Goal: Information Seeking & Learning: Learn about a topic

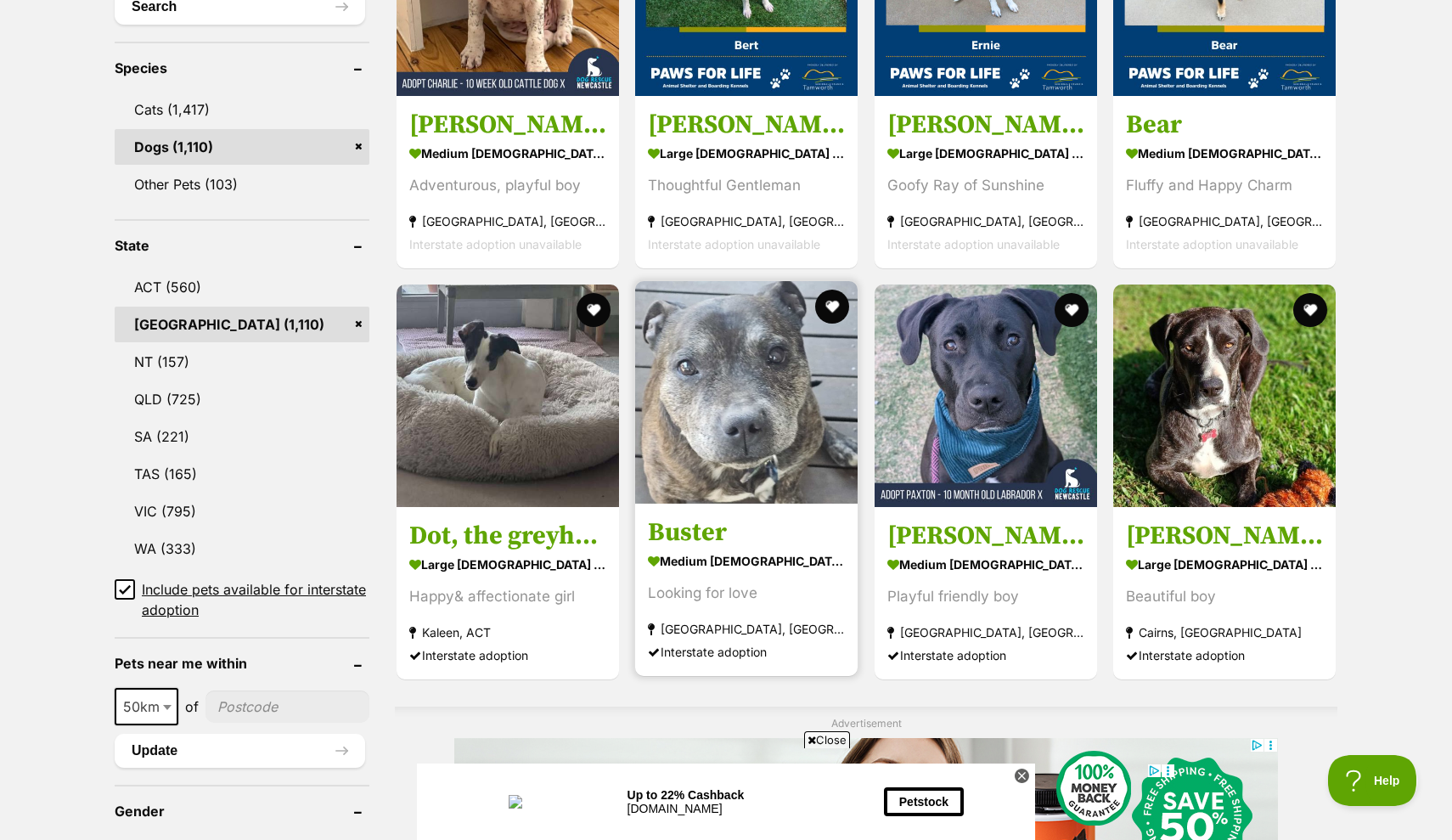
click at [700, 471] on img at bounding box center [746, 393] width 223 height 223
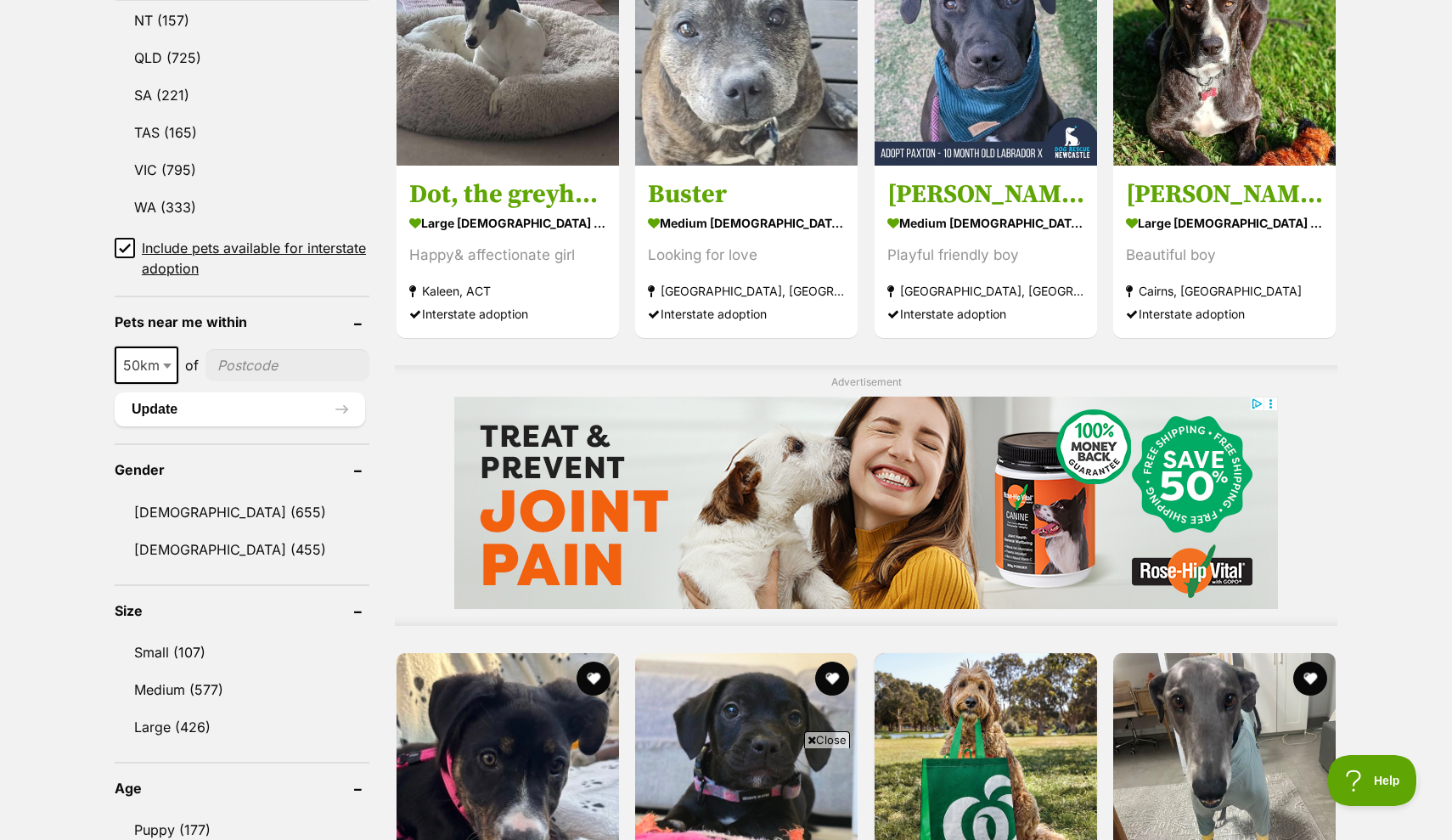
scroll to position [1031, 0]
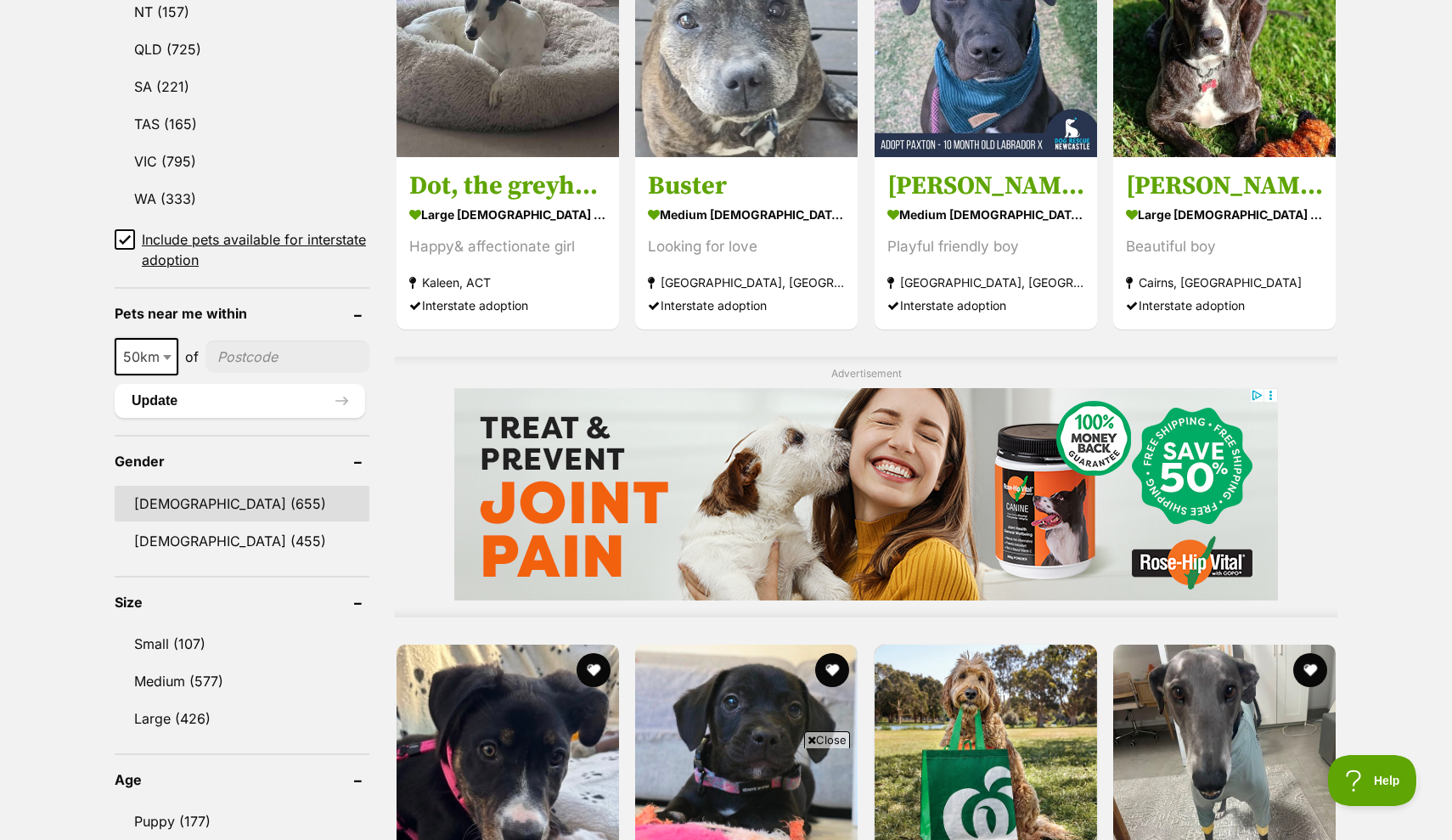
click at [187, 503] on link "Male (655)" at bounding box center [242, 503] width 255 height 35
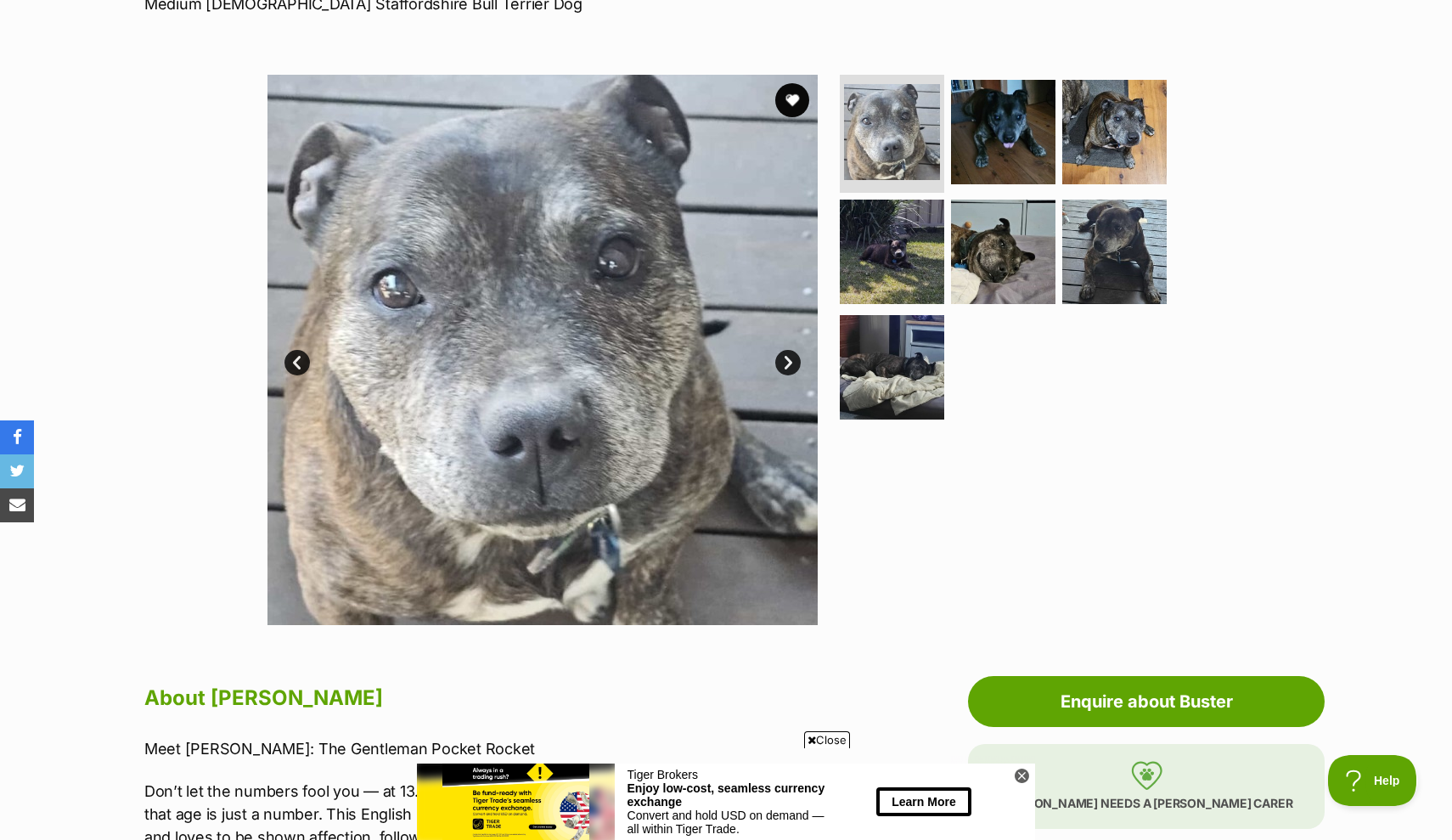
scroll to position [248, 0]
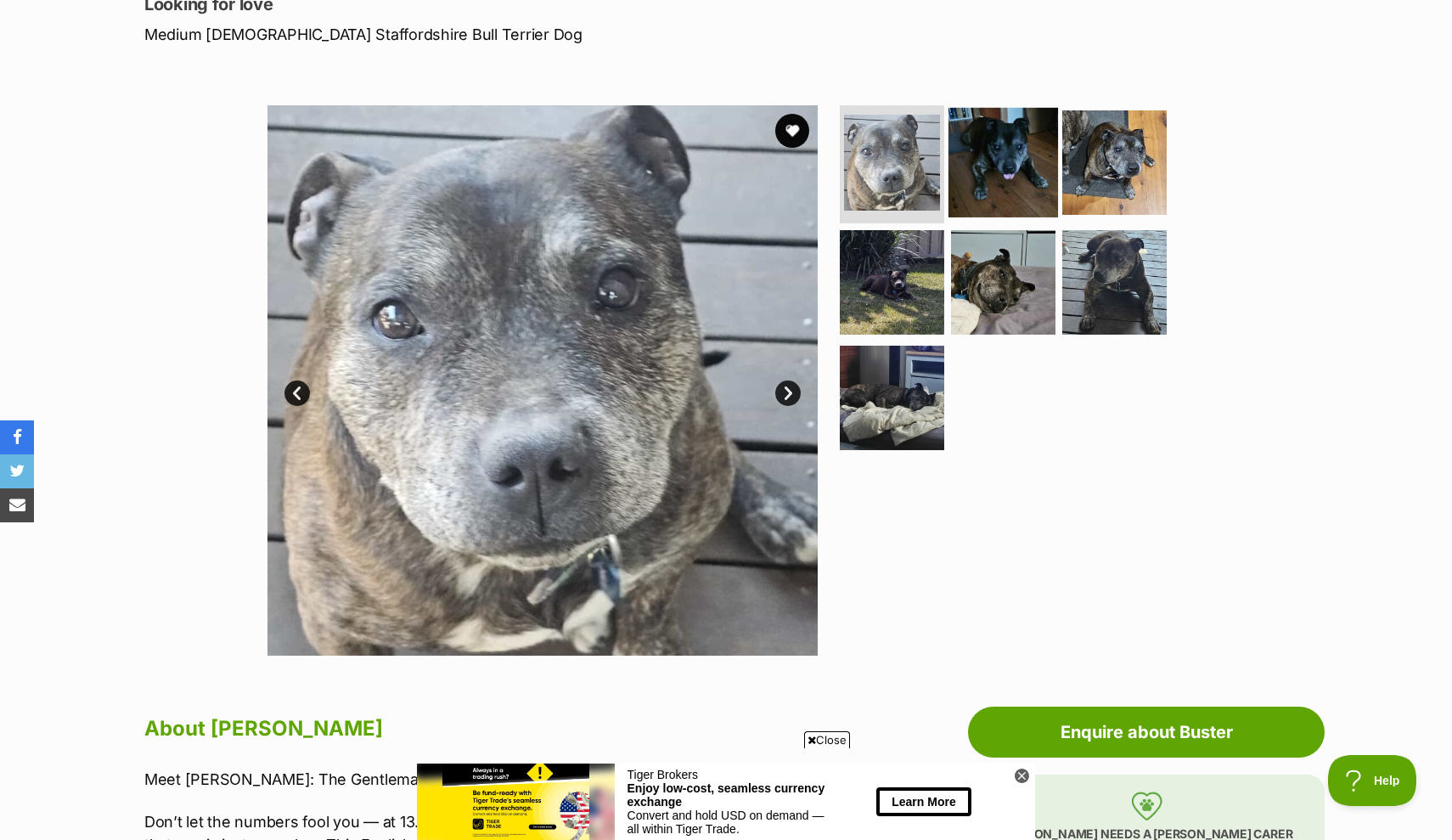
click at [1002, 194] on img at bounding box center [1004, 162] width 110 height 110
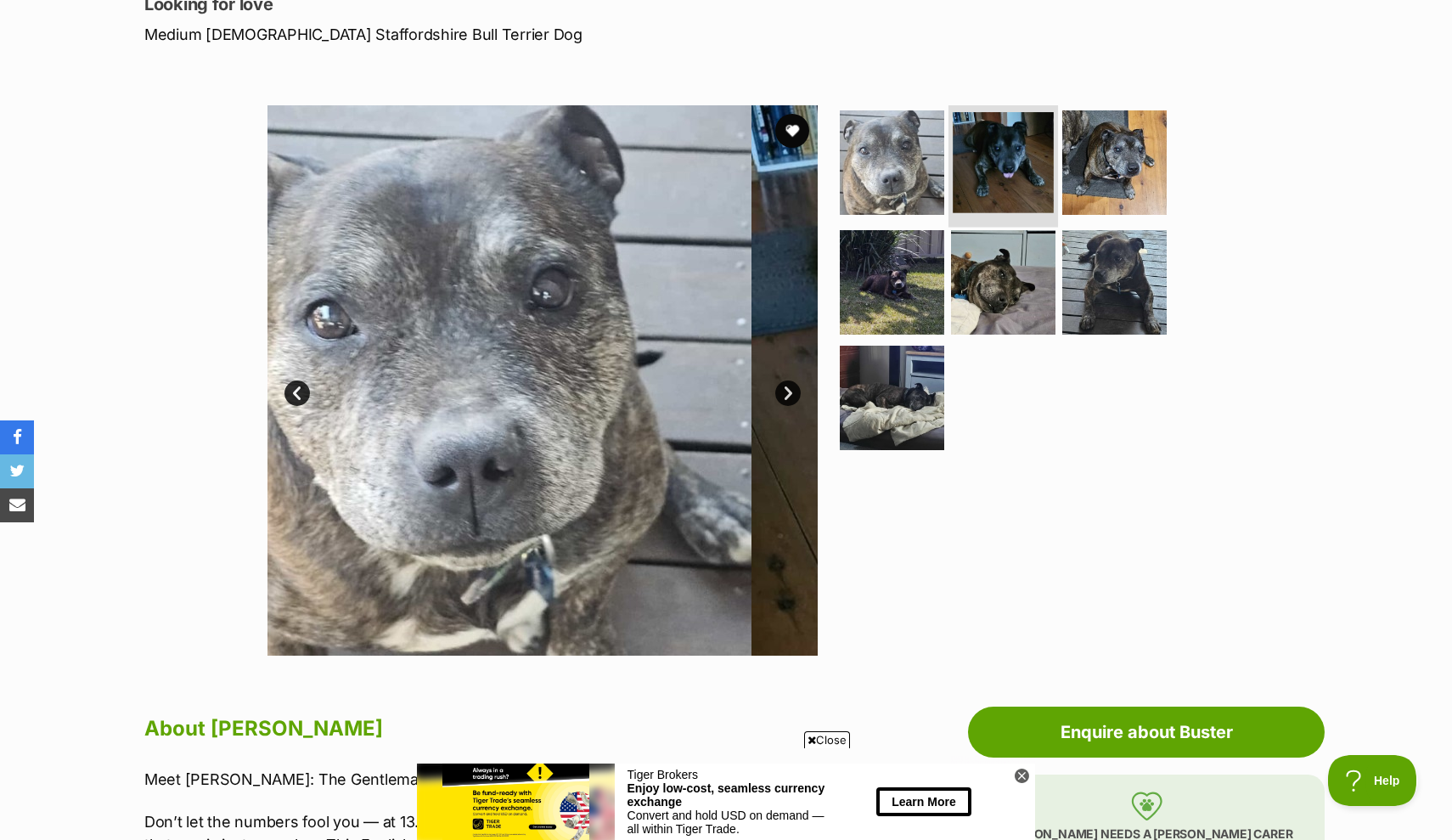
scroll to position [0, 0]
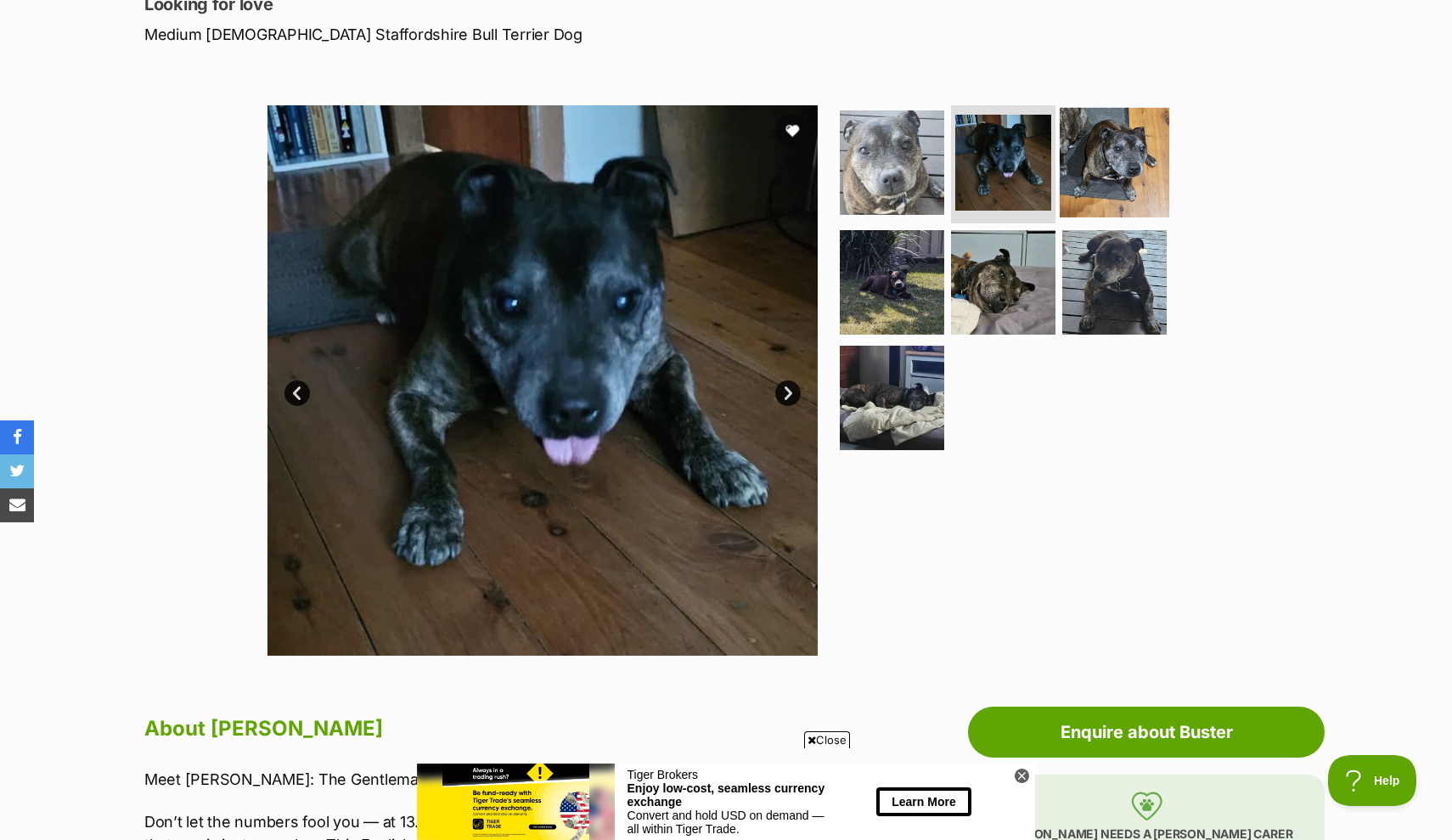
click at [1087, 162] on img at bounding box center [1114, 162] width 110 height 110
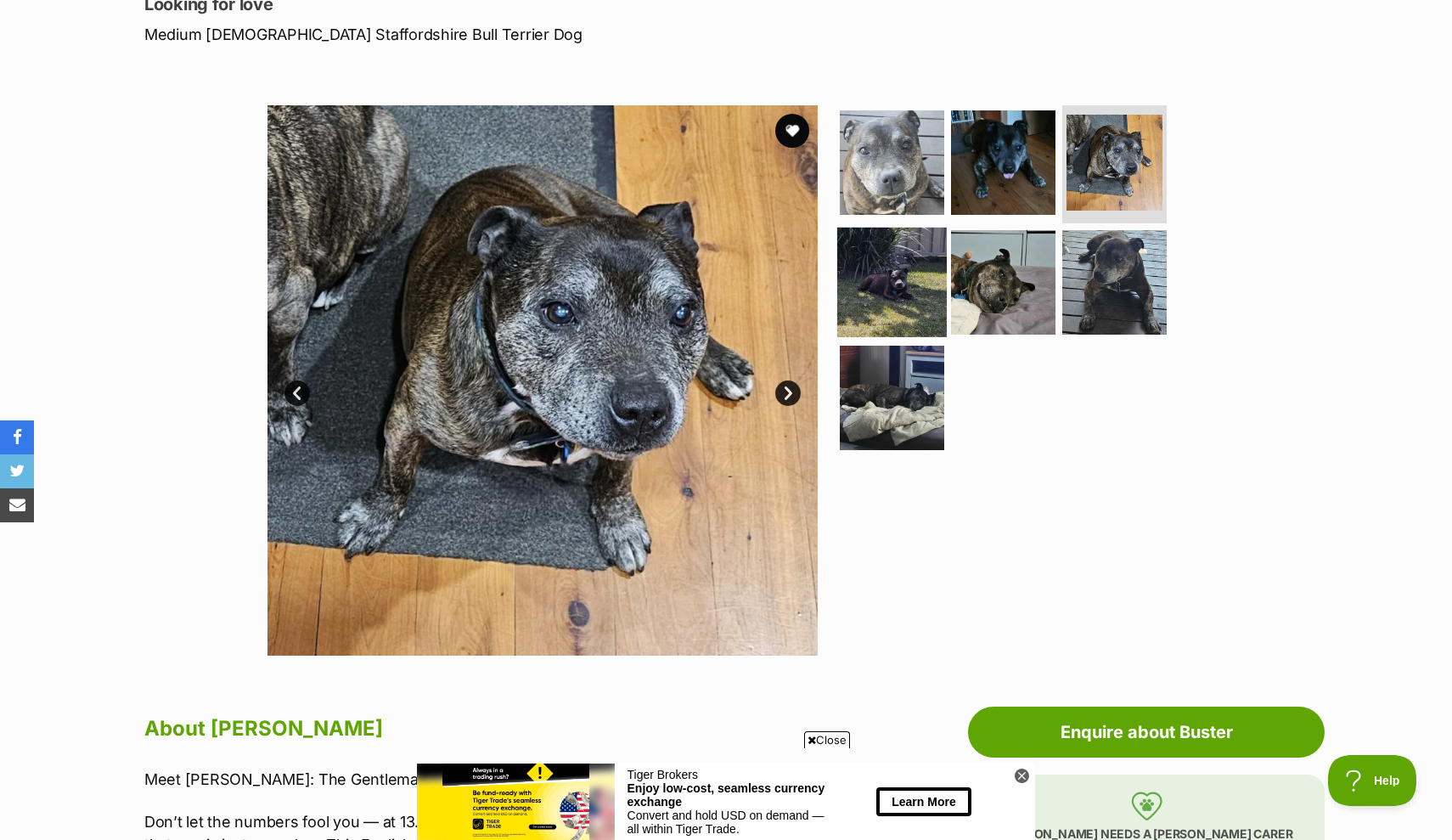
click at [904, 288] on img at bounding box center [892, 282] width 110 height 110
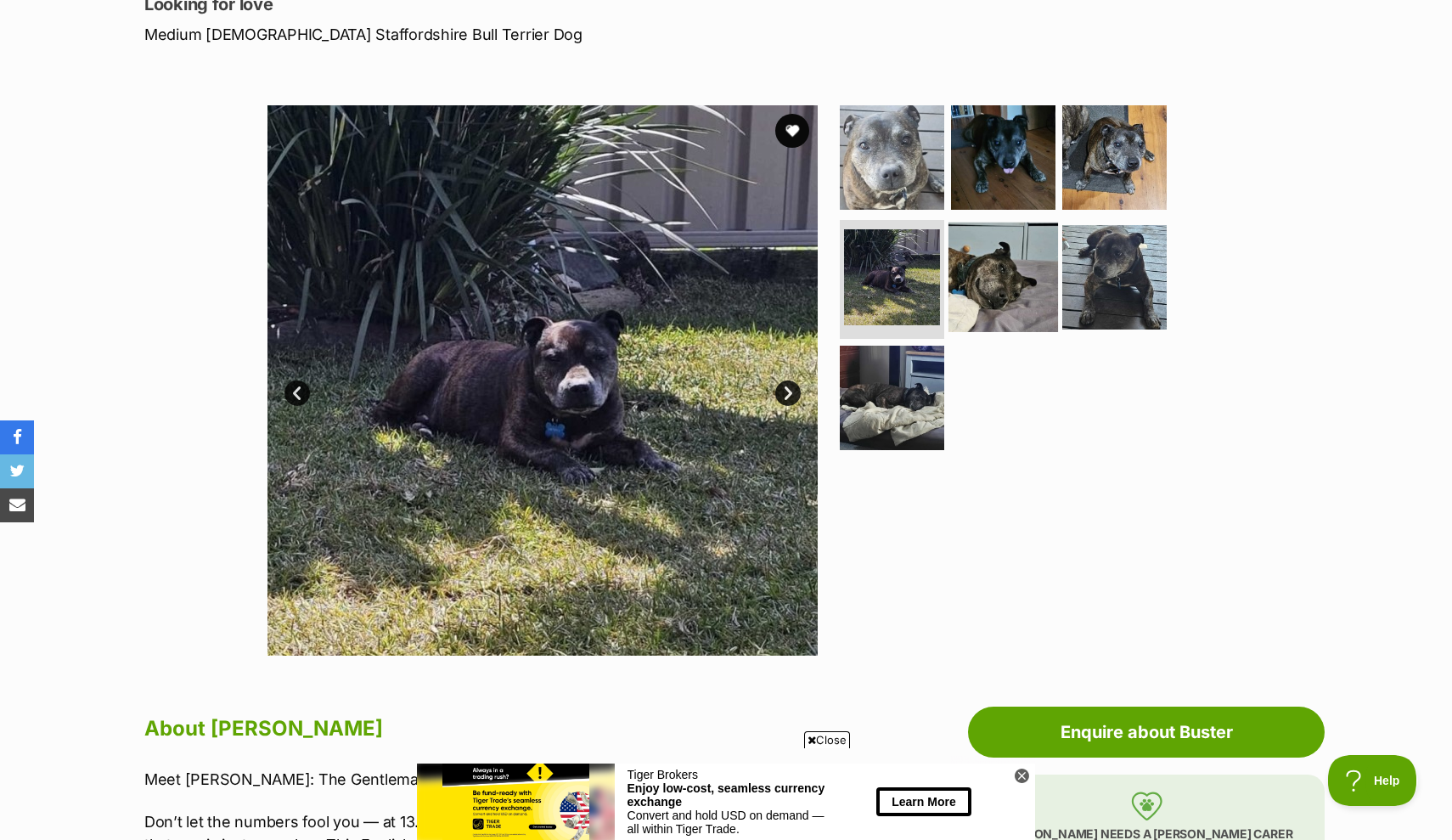
click at [986, 279] on img at bounding box center [1004, 278] width 110 height 110
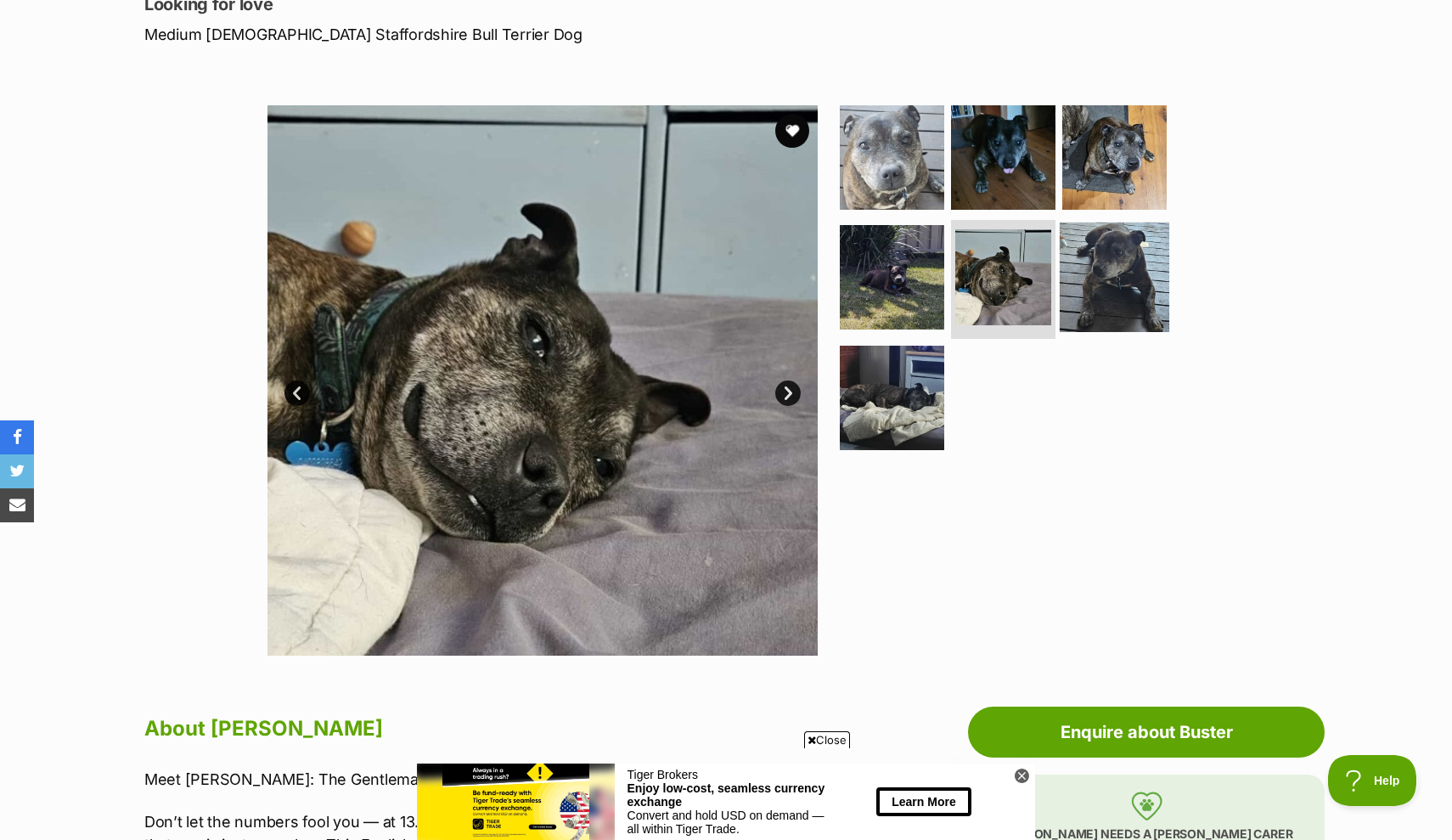
click at [1109, 263] on img at bounding box center [1114, 278] width 110 height 110
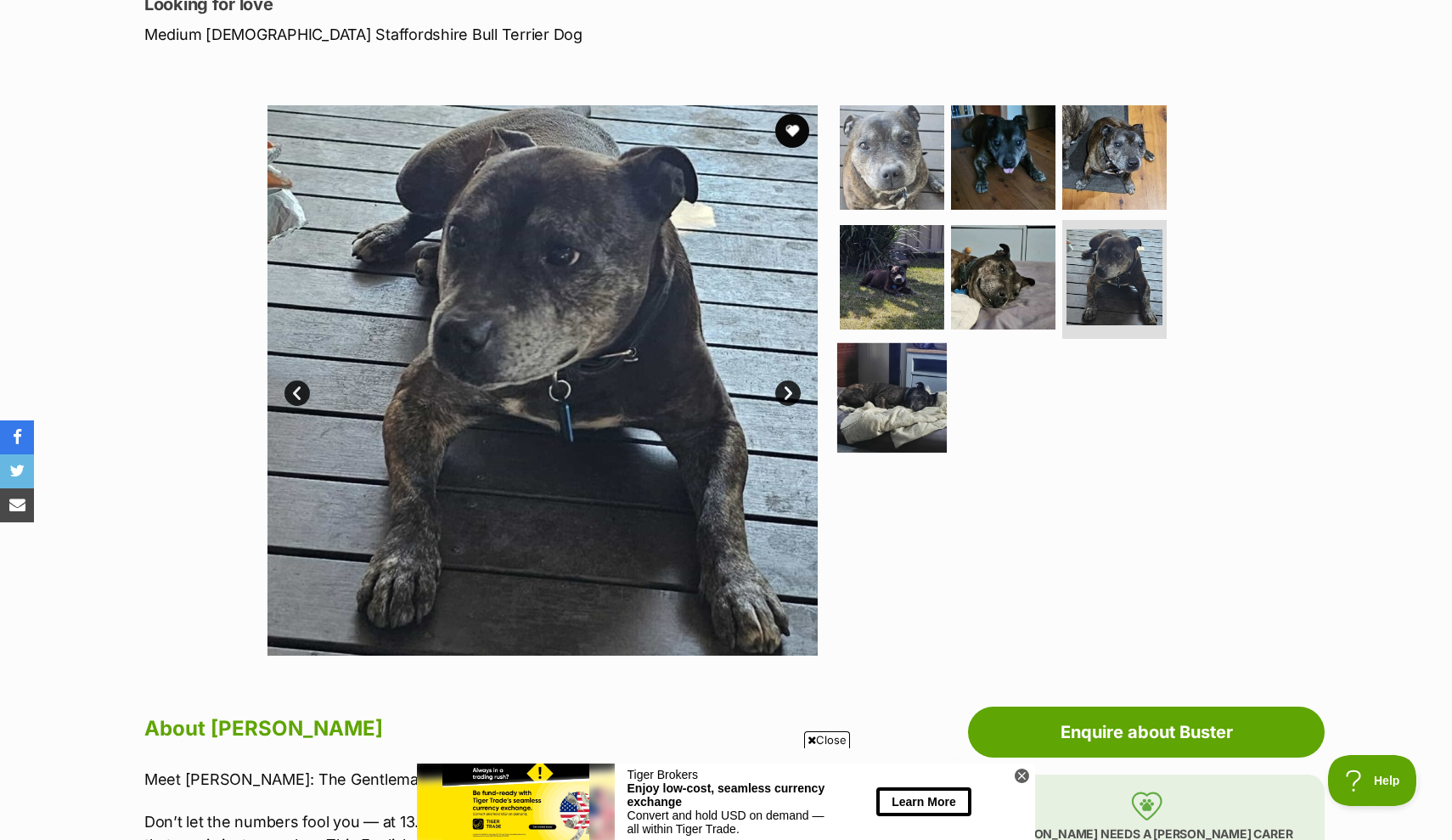
click at [898, 371] on img at bounding box center [892, 398] width 110 height 110
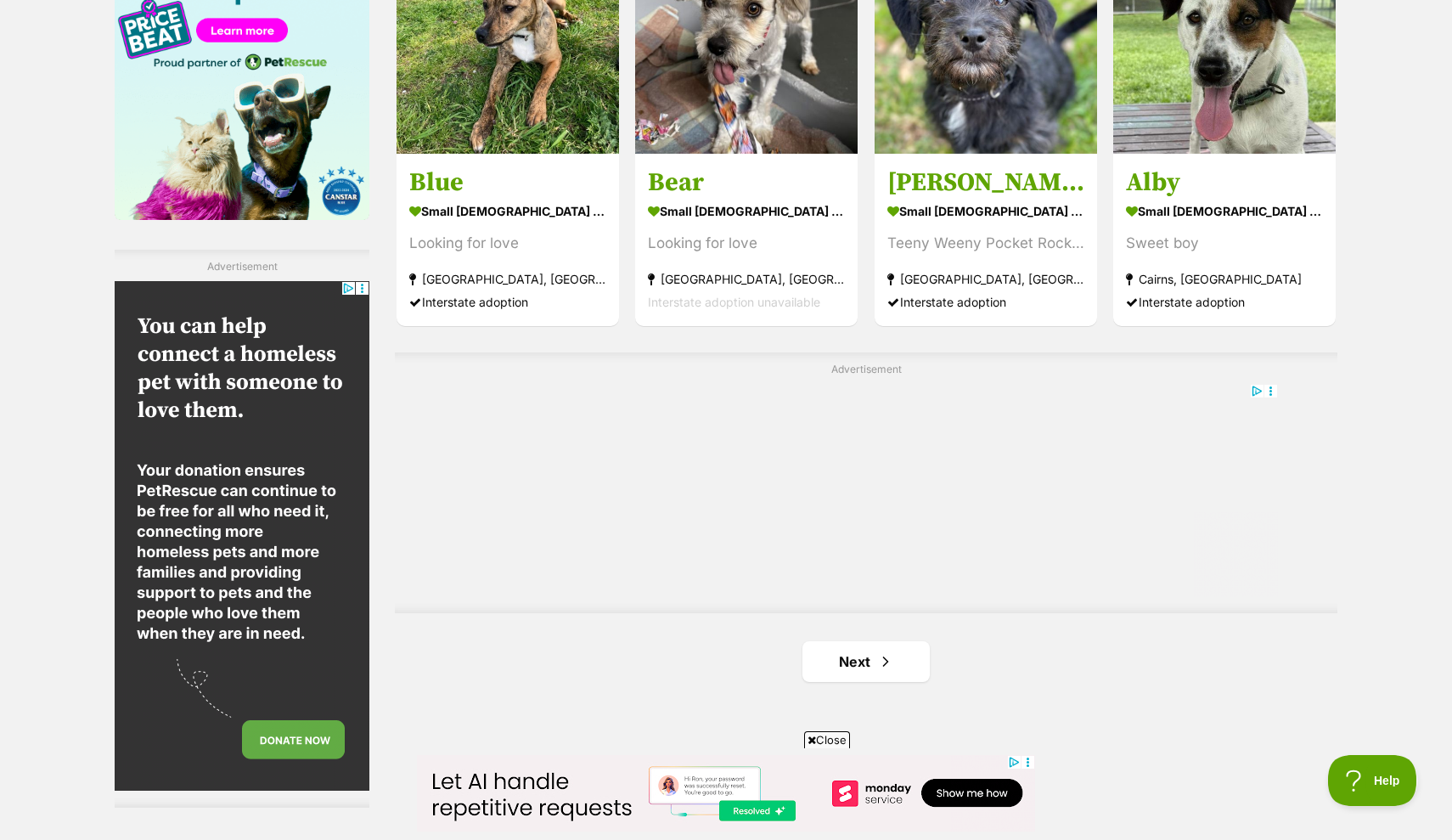
scroll to position [2722, 0]
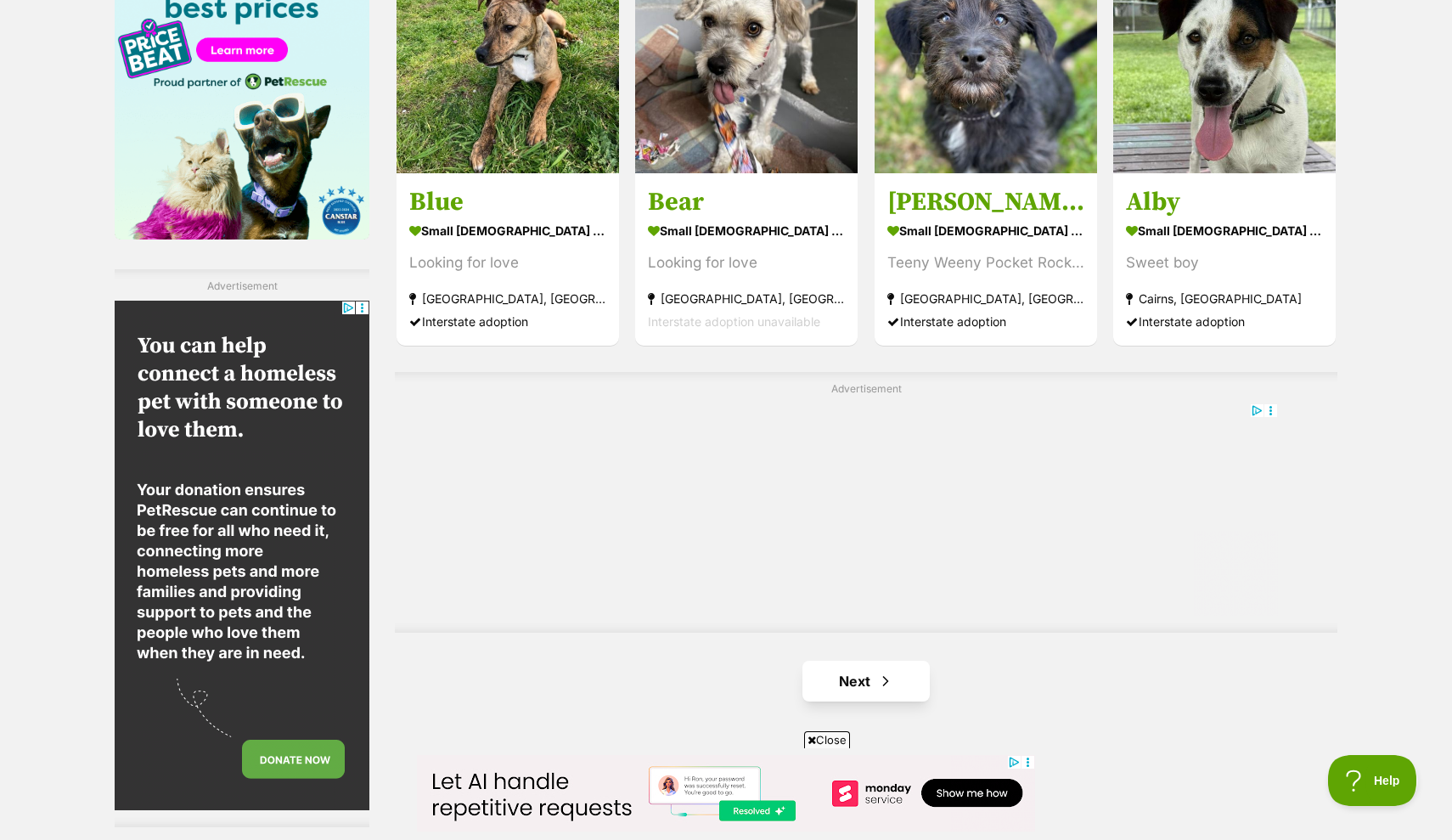
click at [838, 682] on link "Next" at bounding box center [866, 681] width 127 height 41
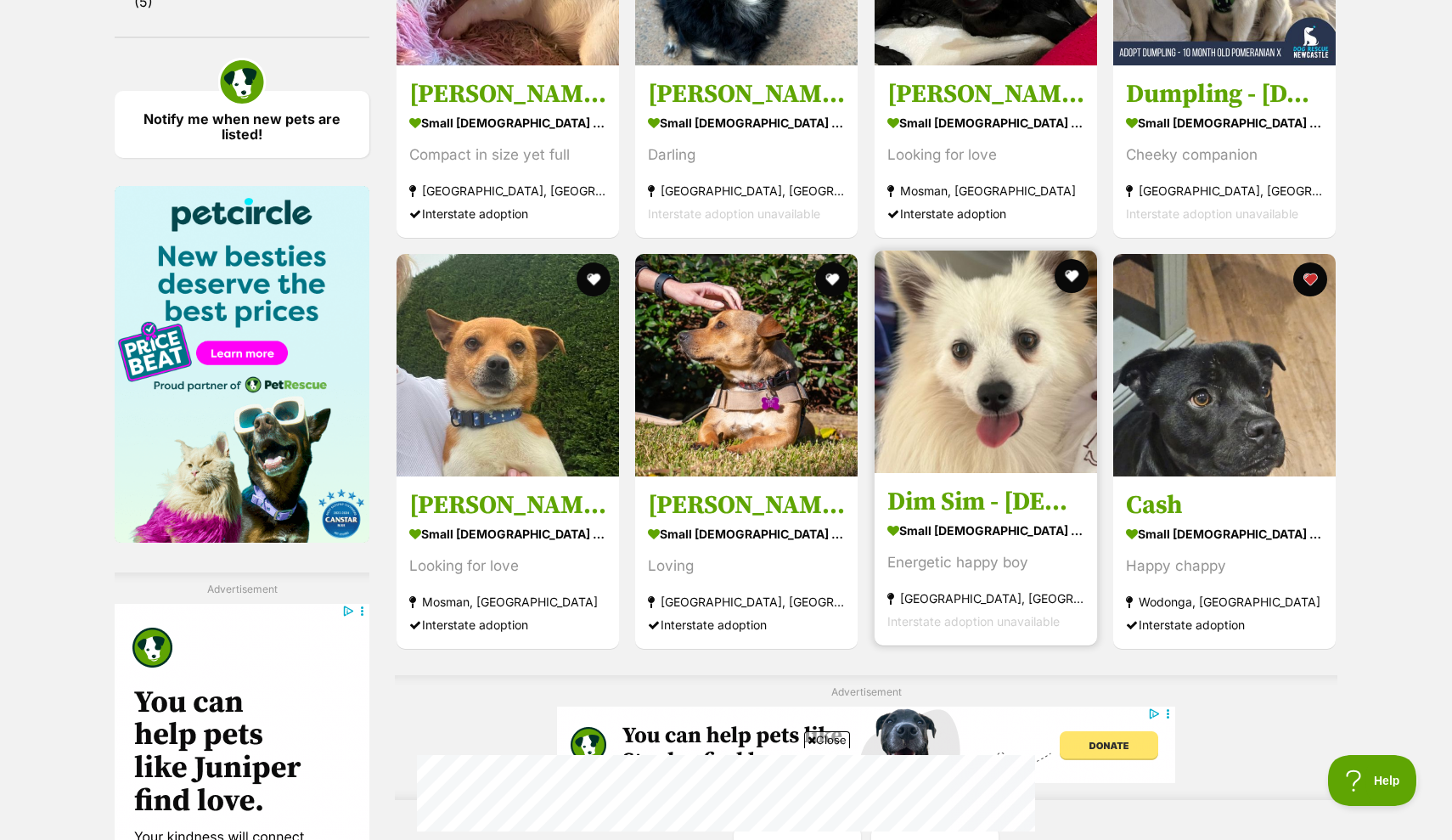
scroll to position [2425, 0]
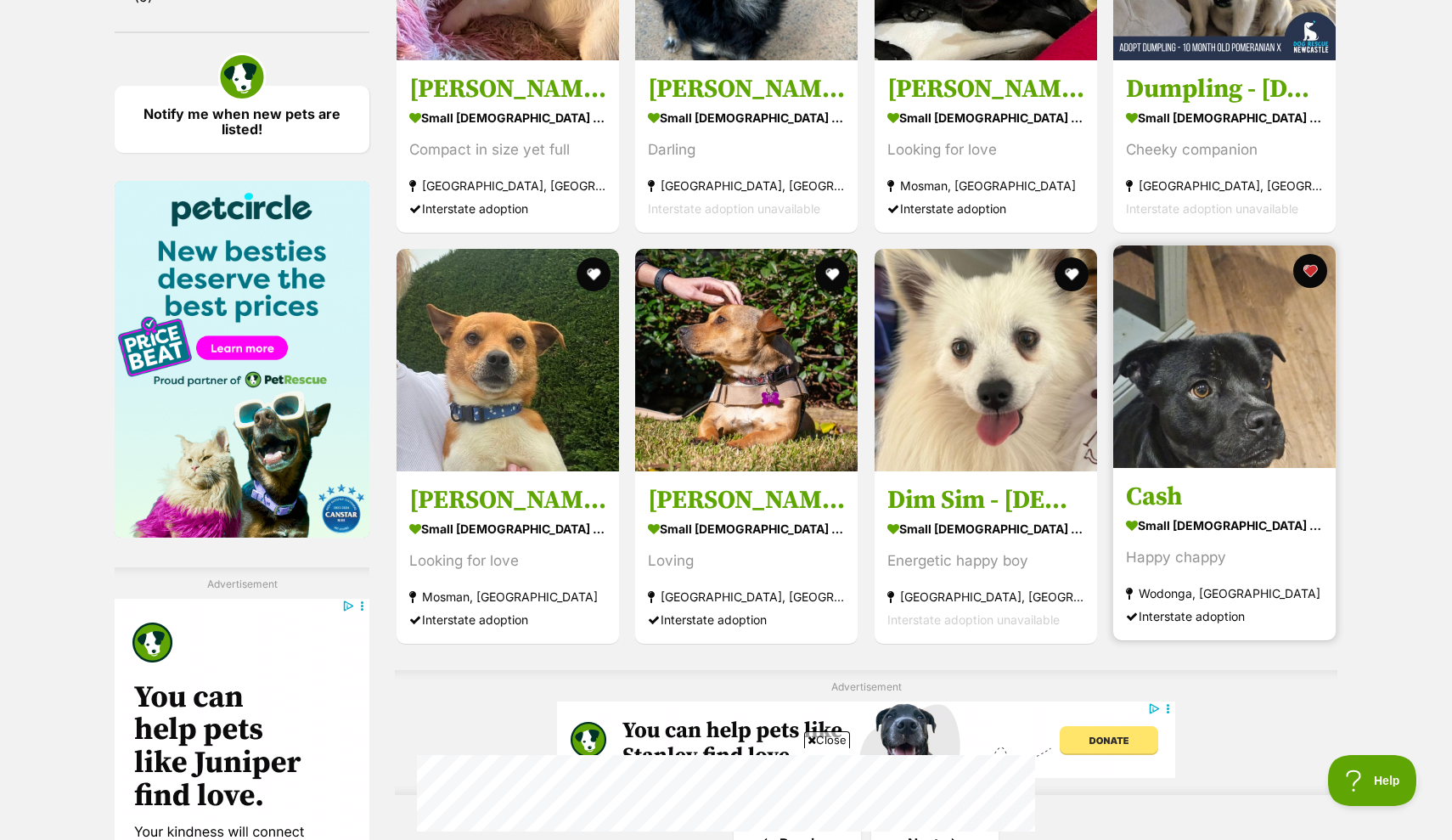
click at [1188, 413] on img at bounding box center [1225, 356] width 223 height 223
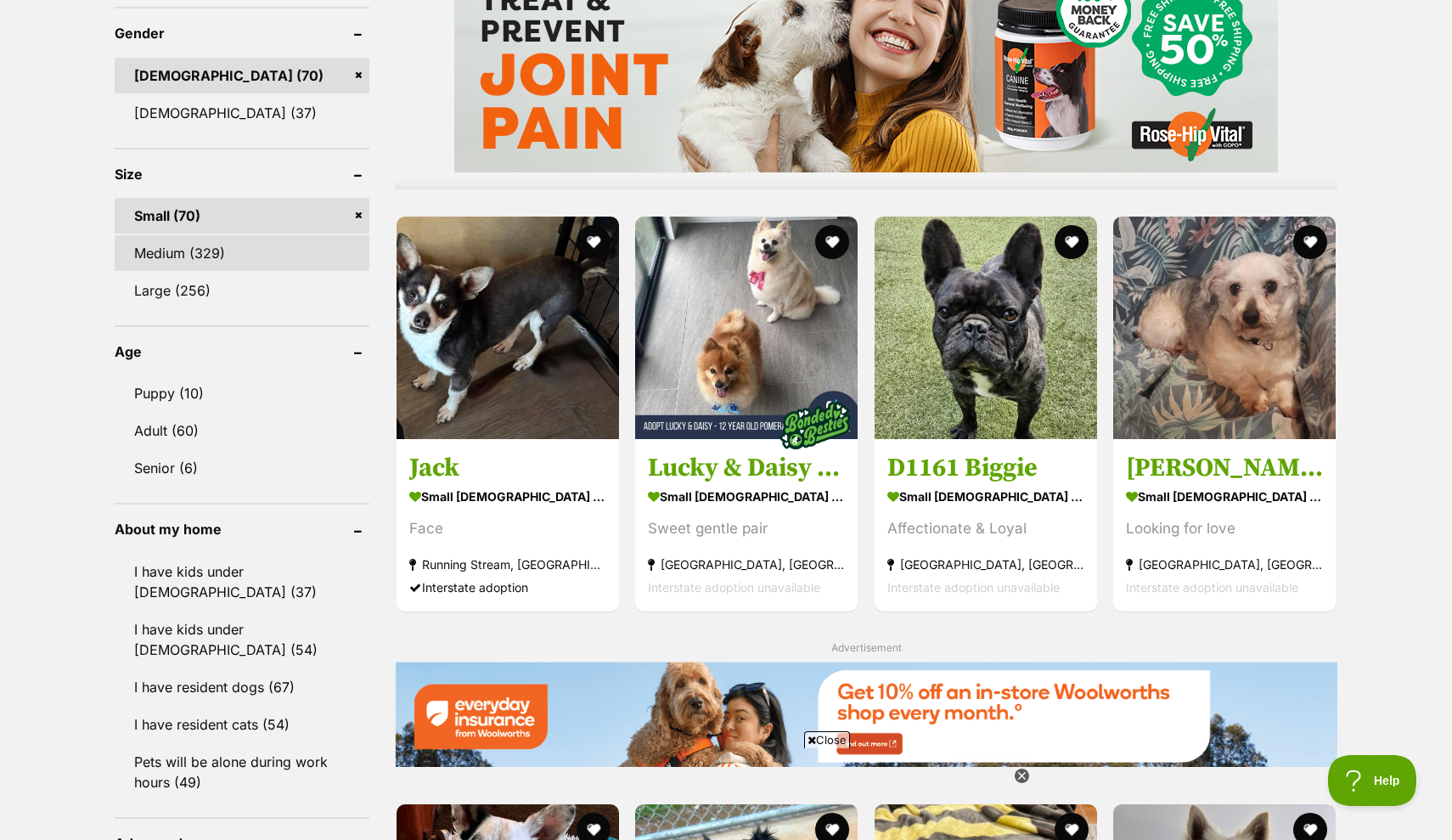
click at [168, 258] on link "Medium (329)" at bounding box center [242, 253] width 255 height 35
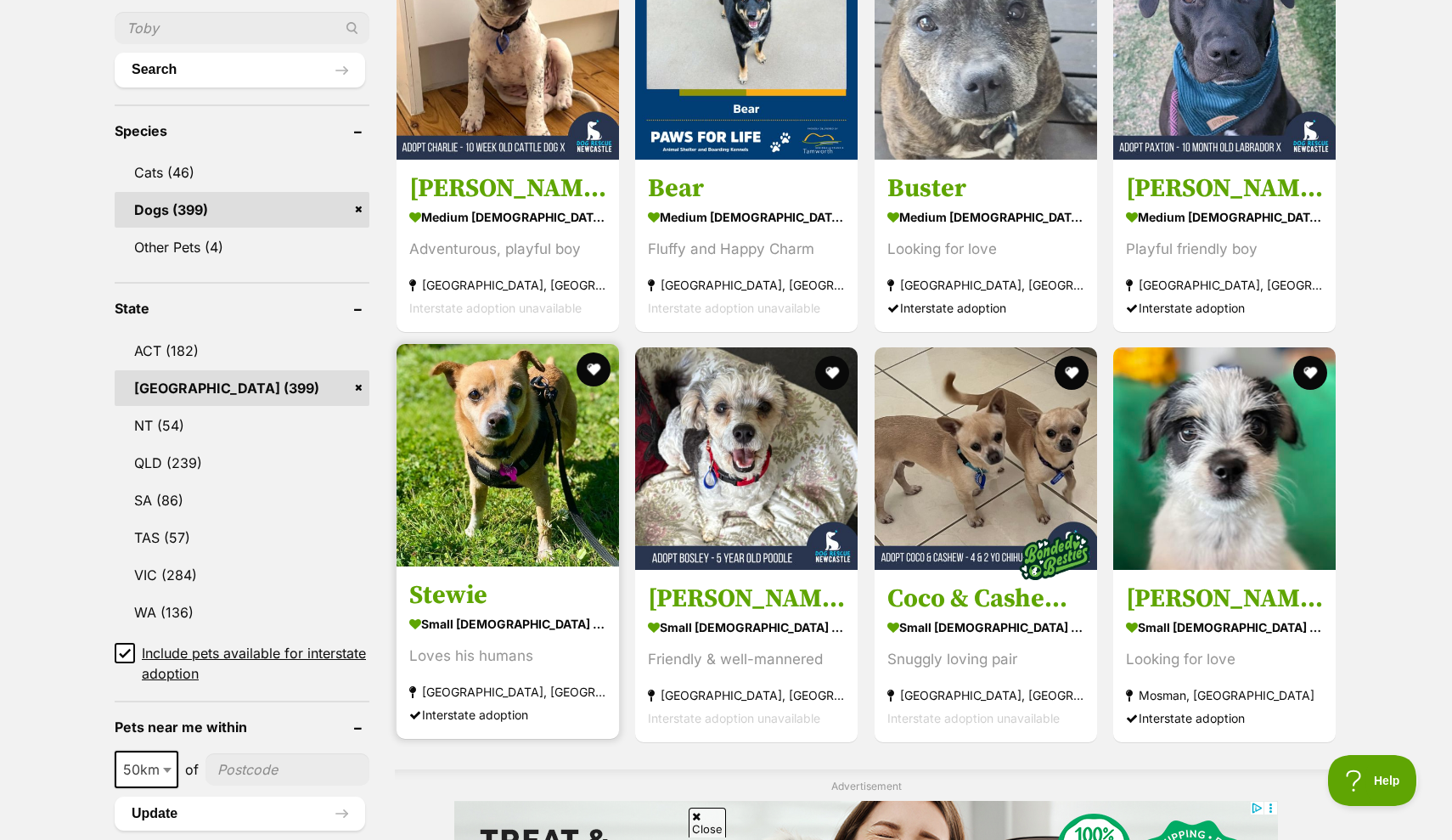
scroll to position [706, 1]
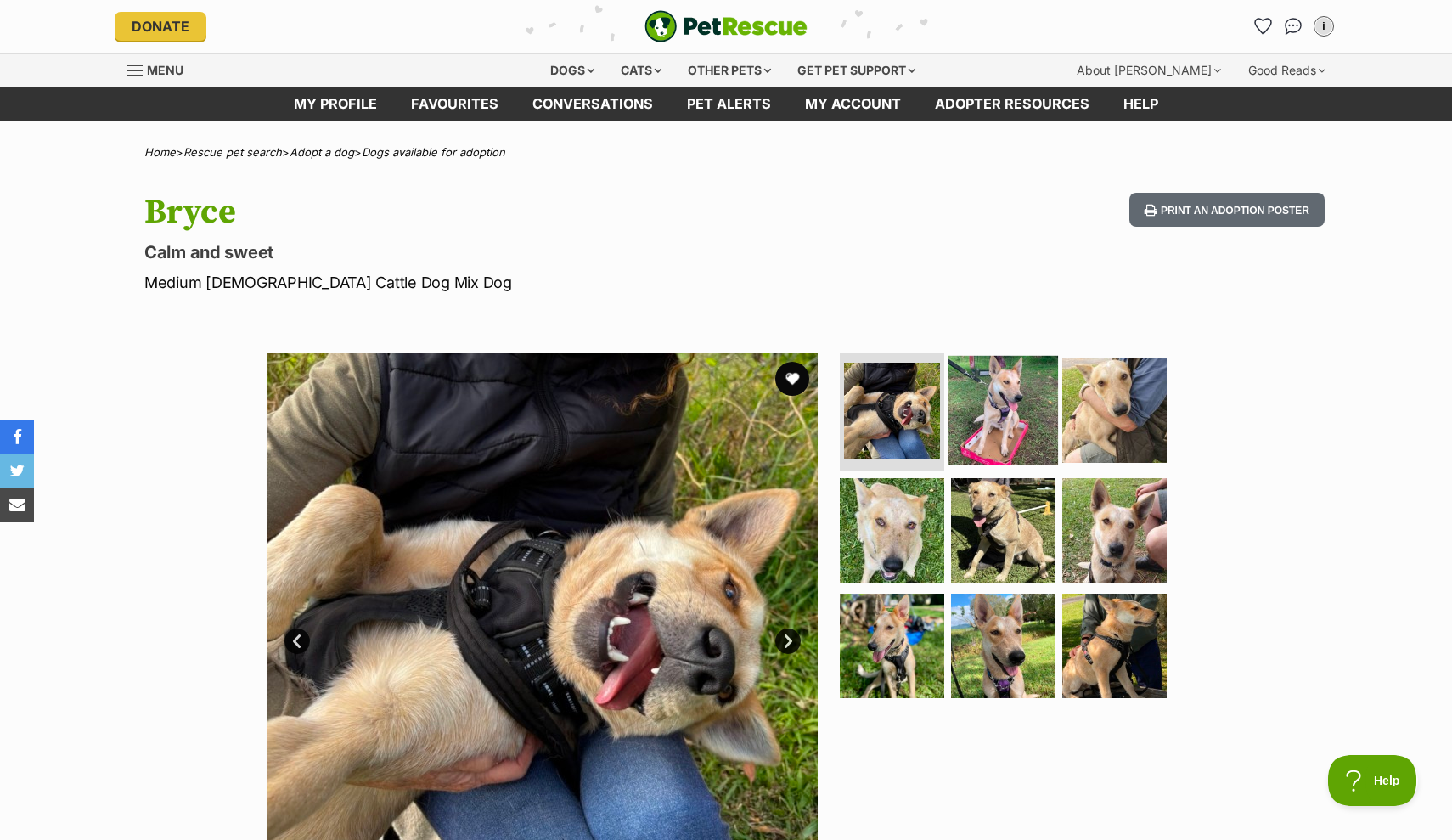
click at [970, 411] on img at bounding box center [1004, 409] width 110 height 110
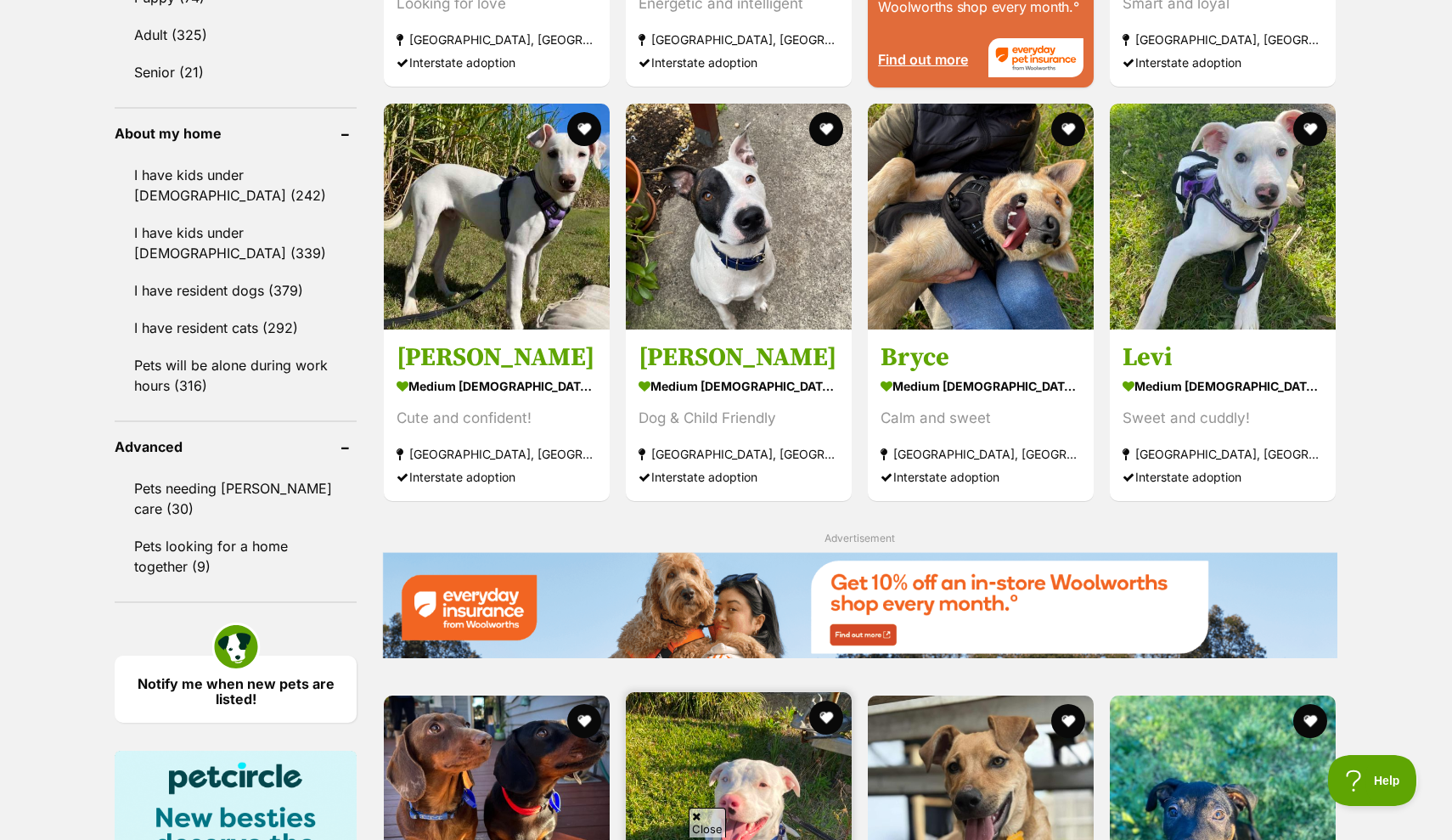
click at [657, 692] on img at bounding box center [738, 805] width 225 height 225
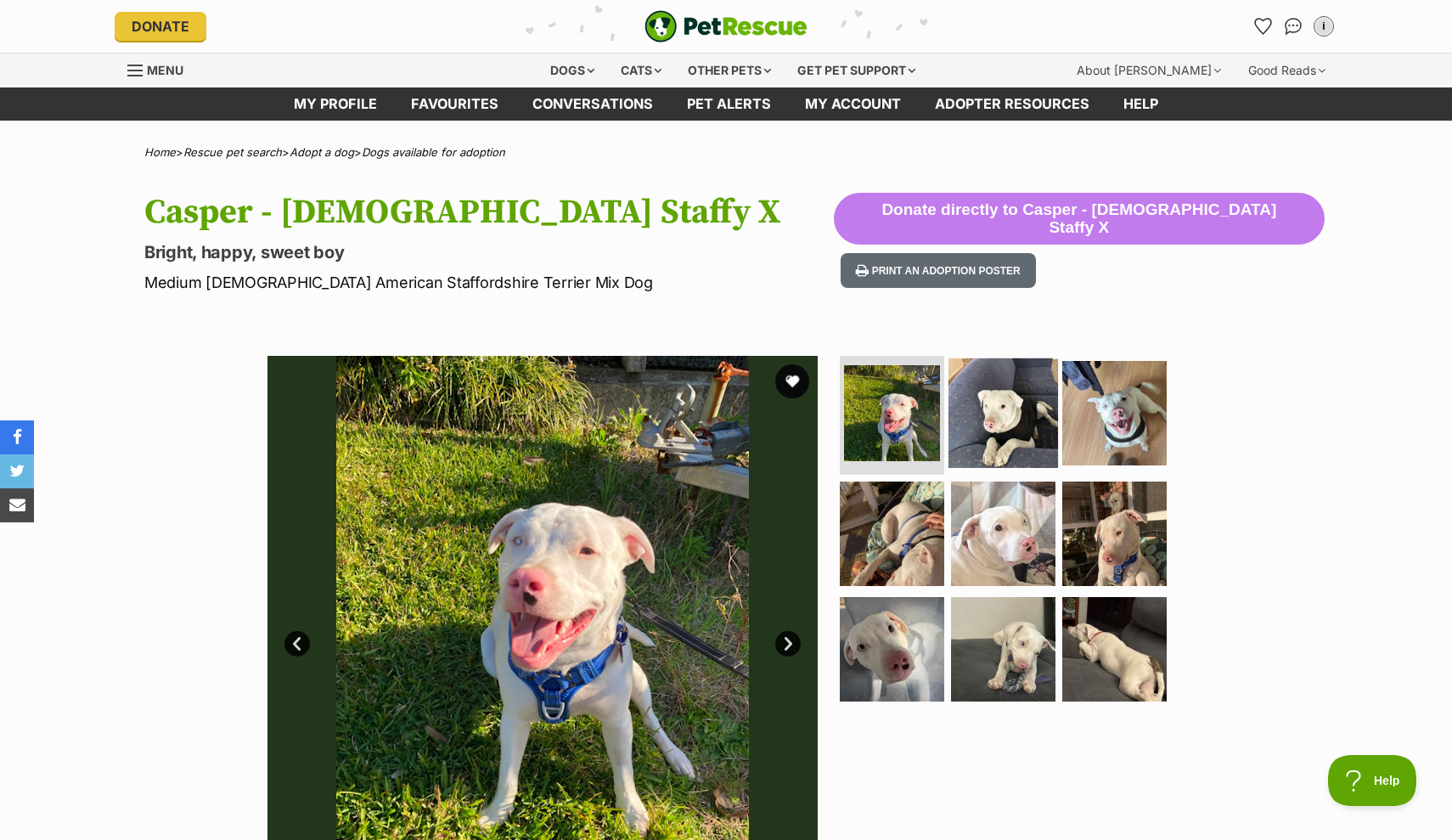
click at [988, 419] on img at bounding box center [1004, 413] width 110 height 110
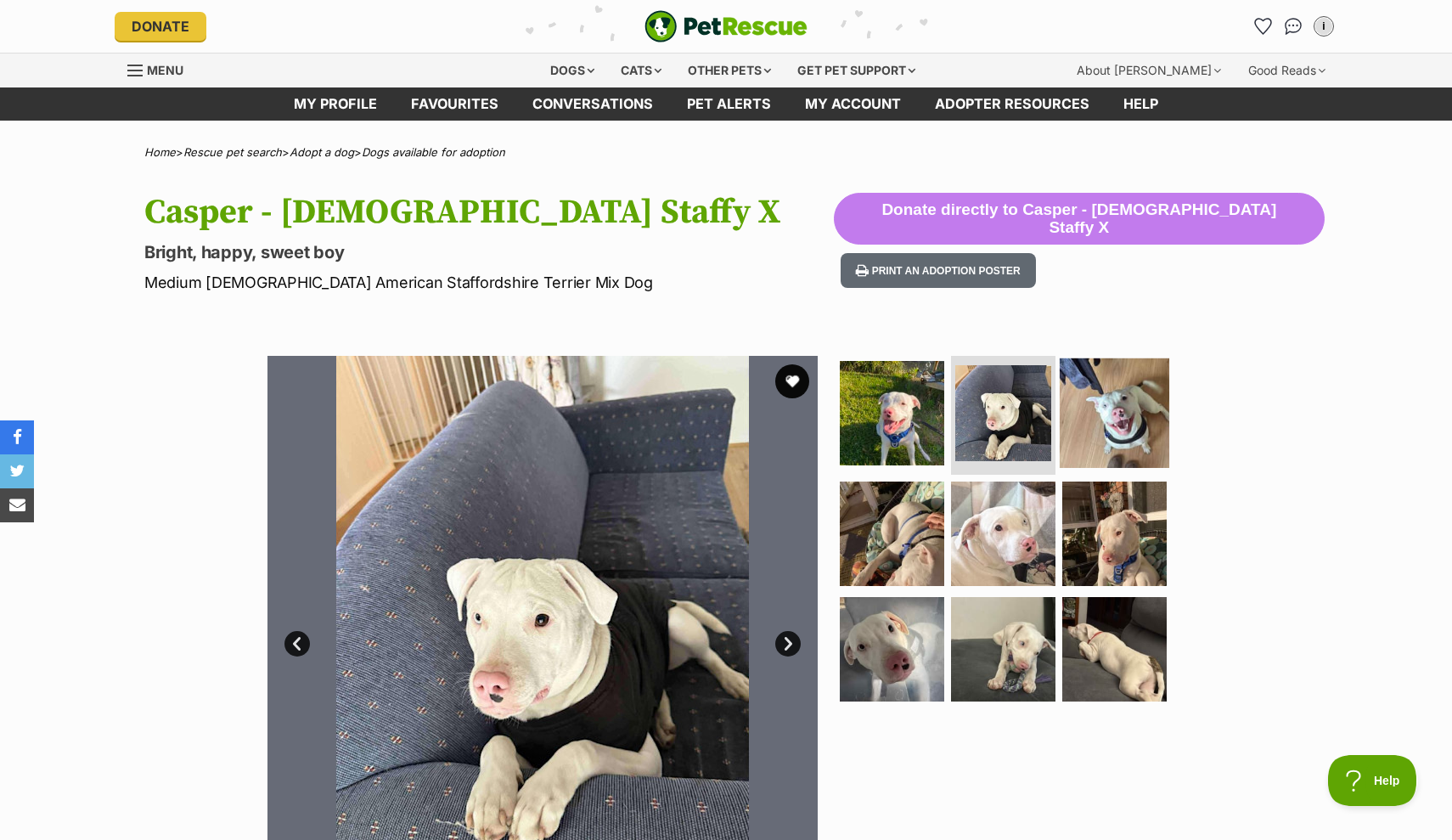
click at [1094, 409] on img at bounding box center [1114, 413] width 110 height 110
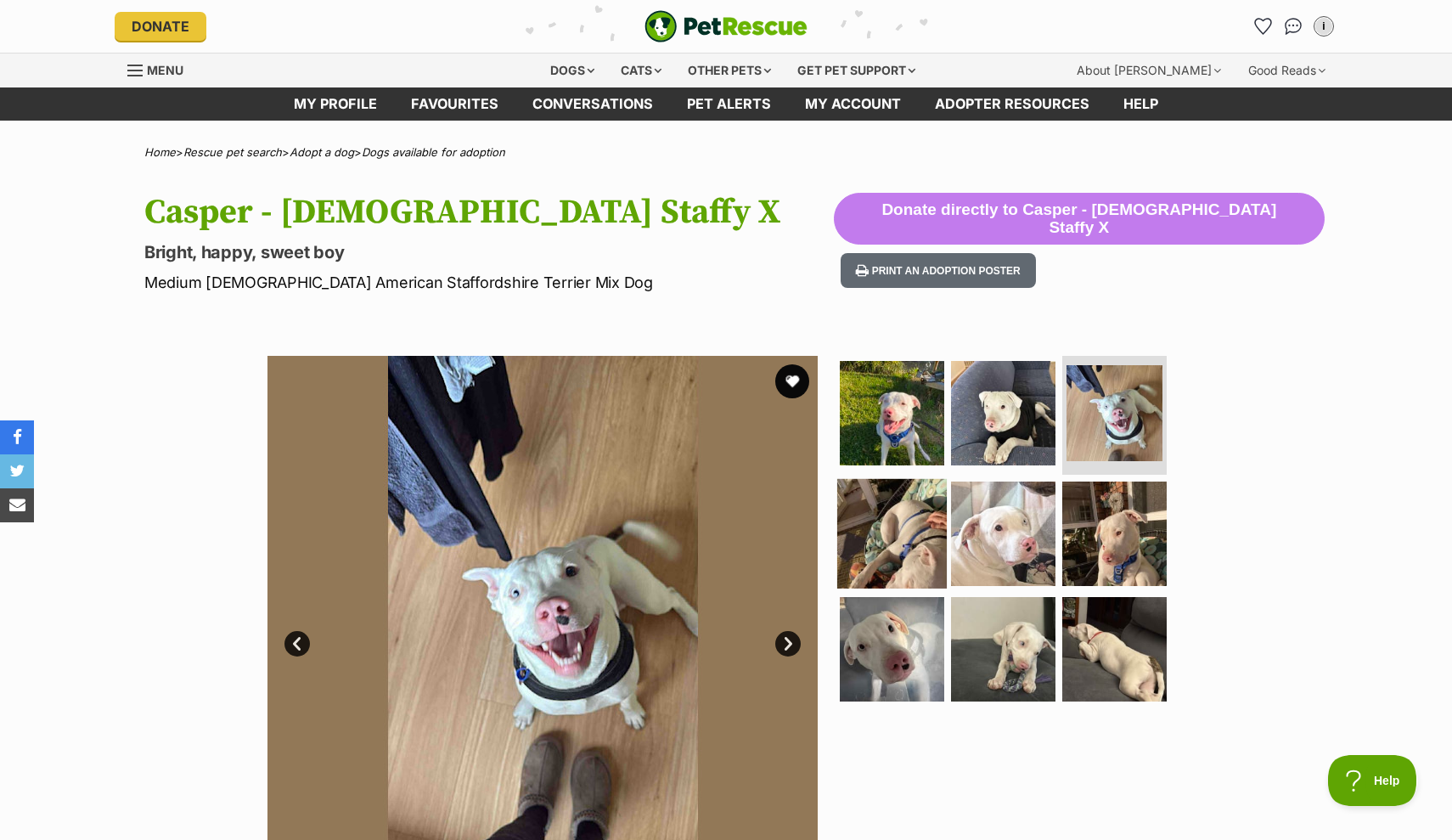
click at [886, 522] on img at bounding box center [892, 534] width 110 height 110
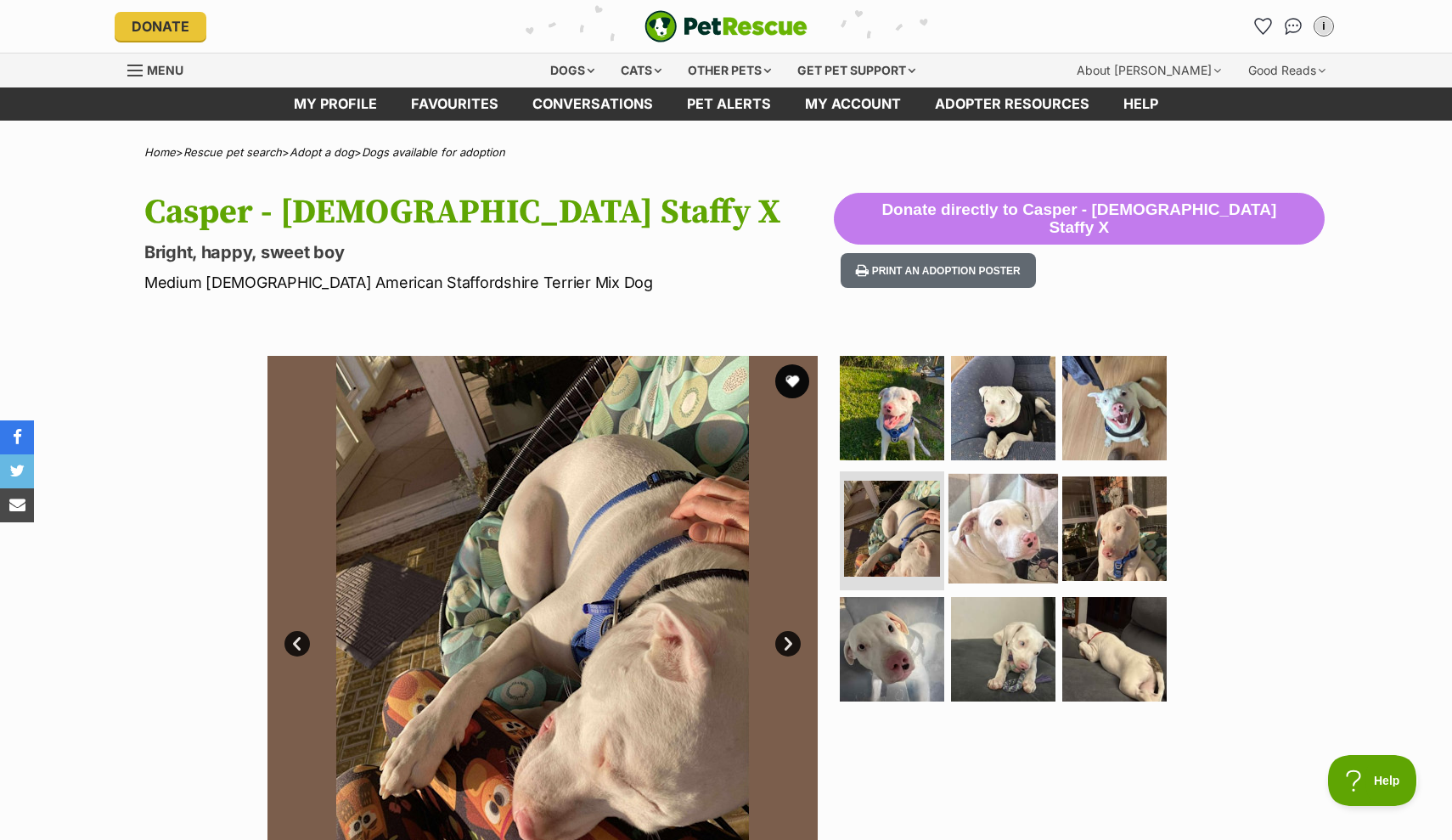
click at [1004, 529] on img at bounding box center [1004, 529] width 110 height 110
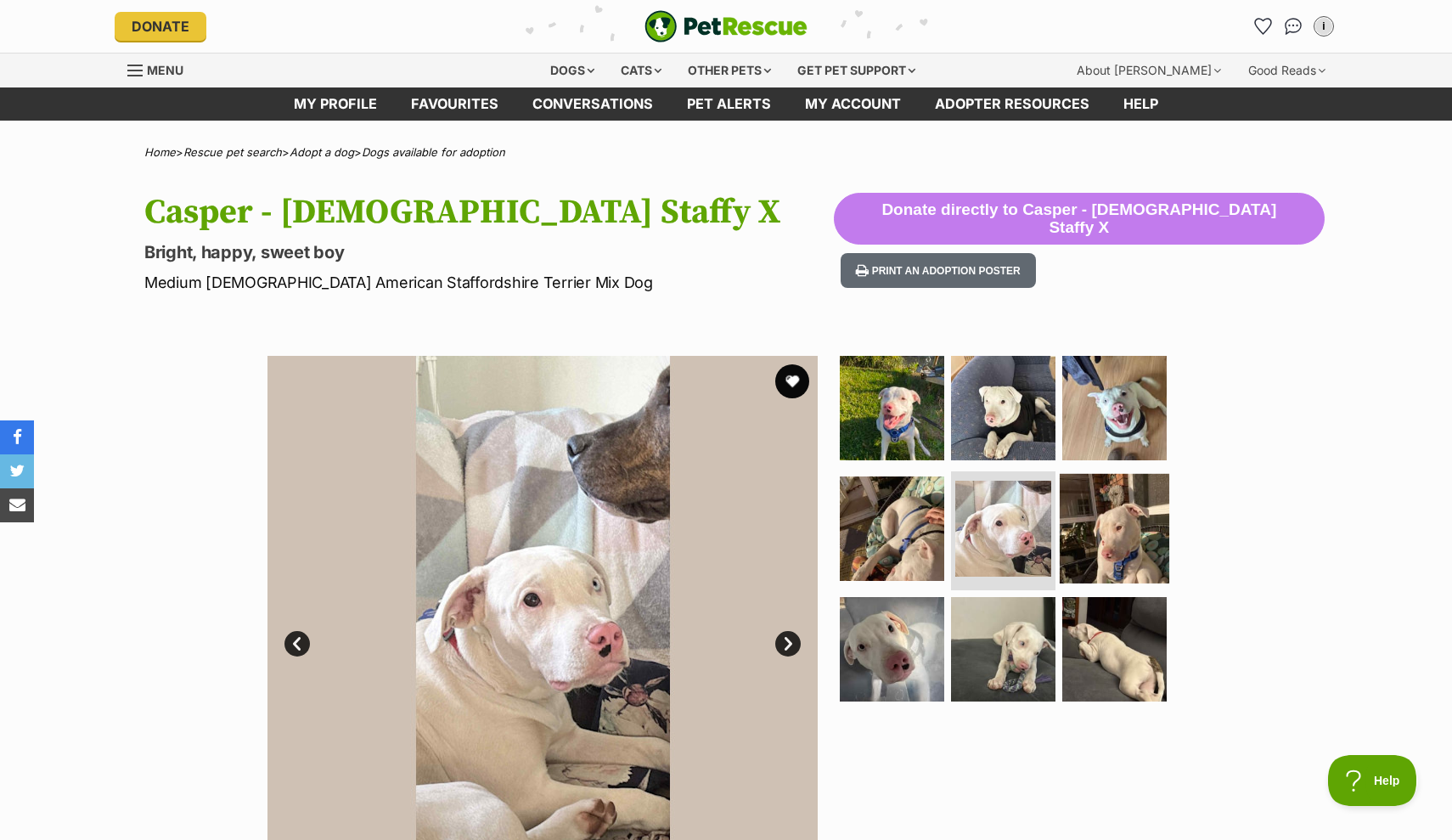
click at [1079, 535] on img at bounding box center [1114, 529] width 110 height 110
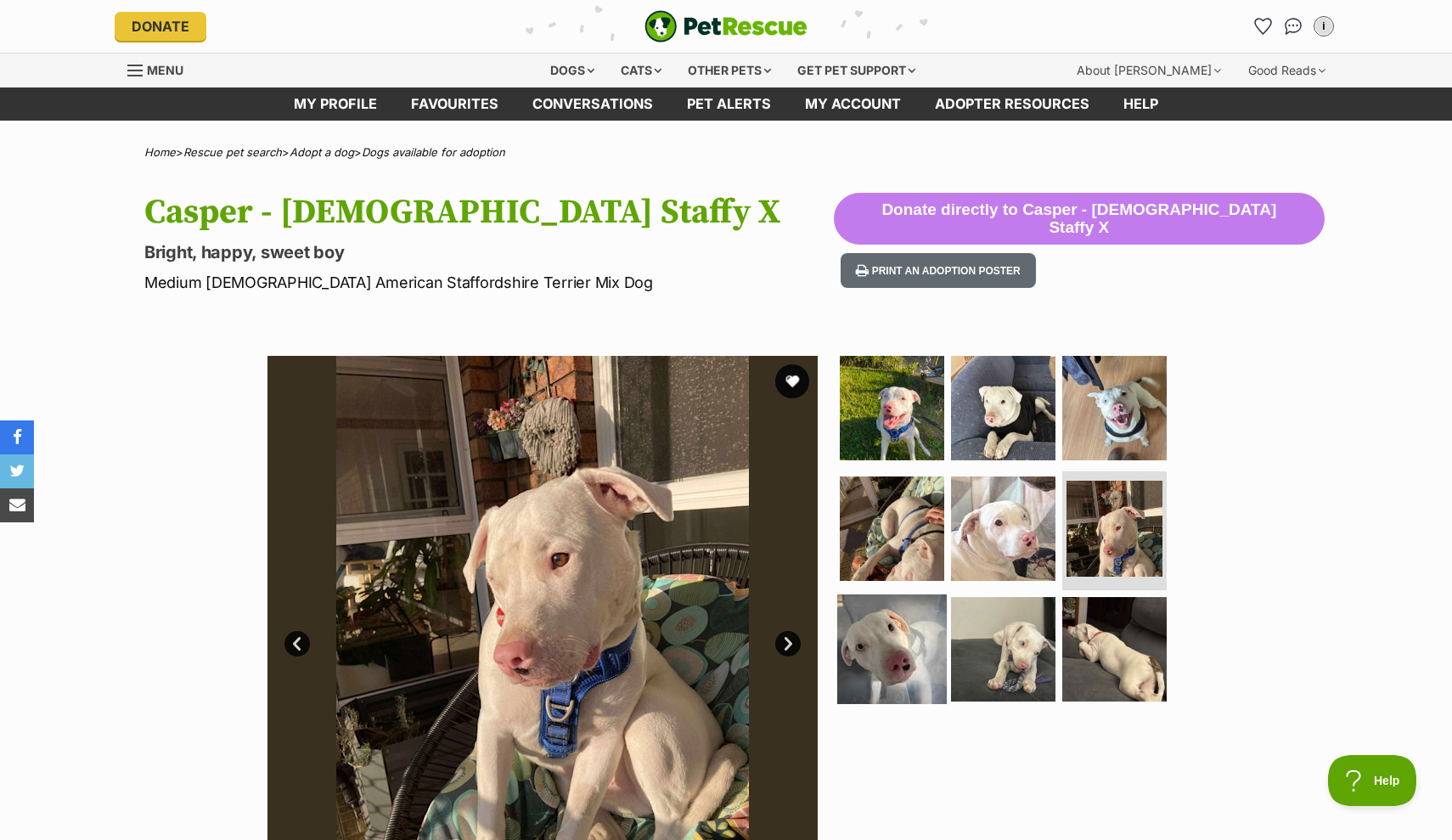
click at [890, 636] on img at bounding box center [892, 648] width 110 height 110
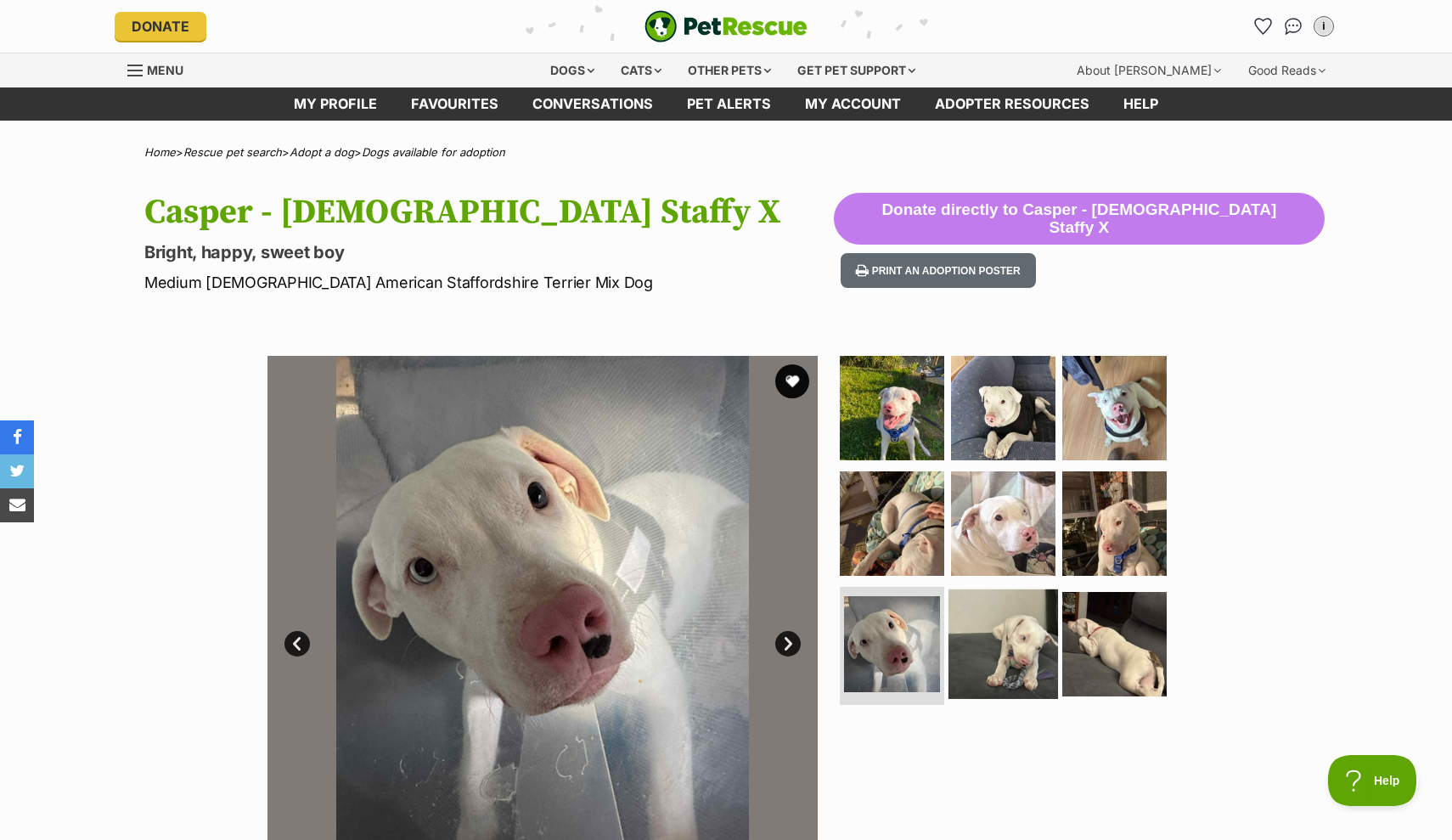
click at [1004, 622] on img at bounding box center [1004, 643] width 110 height 110
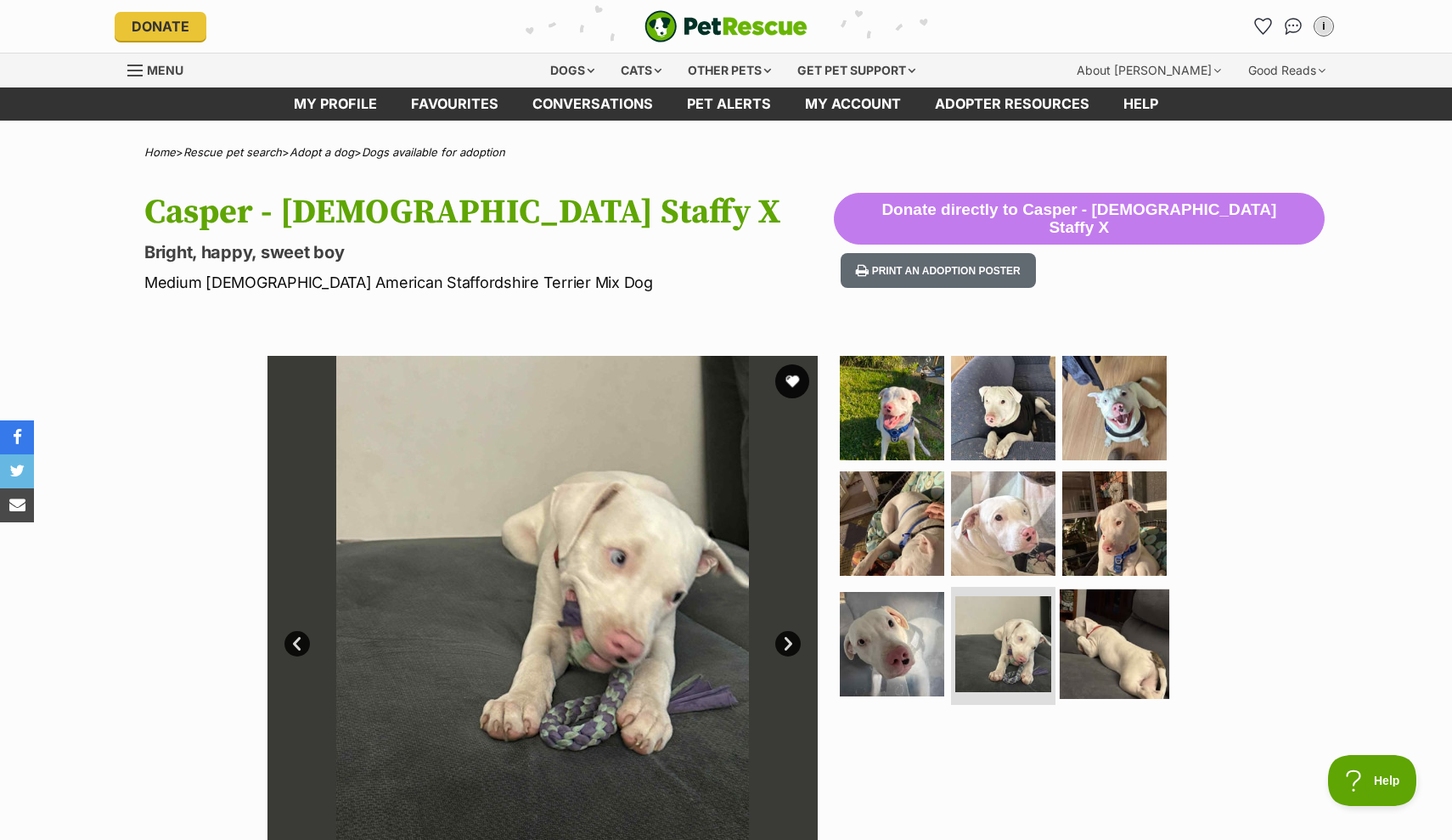
click at [1127, 627] on img at bounding box center [1114, 643] width 110 height 110
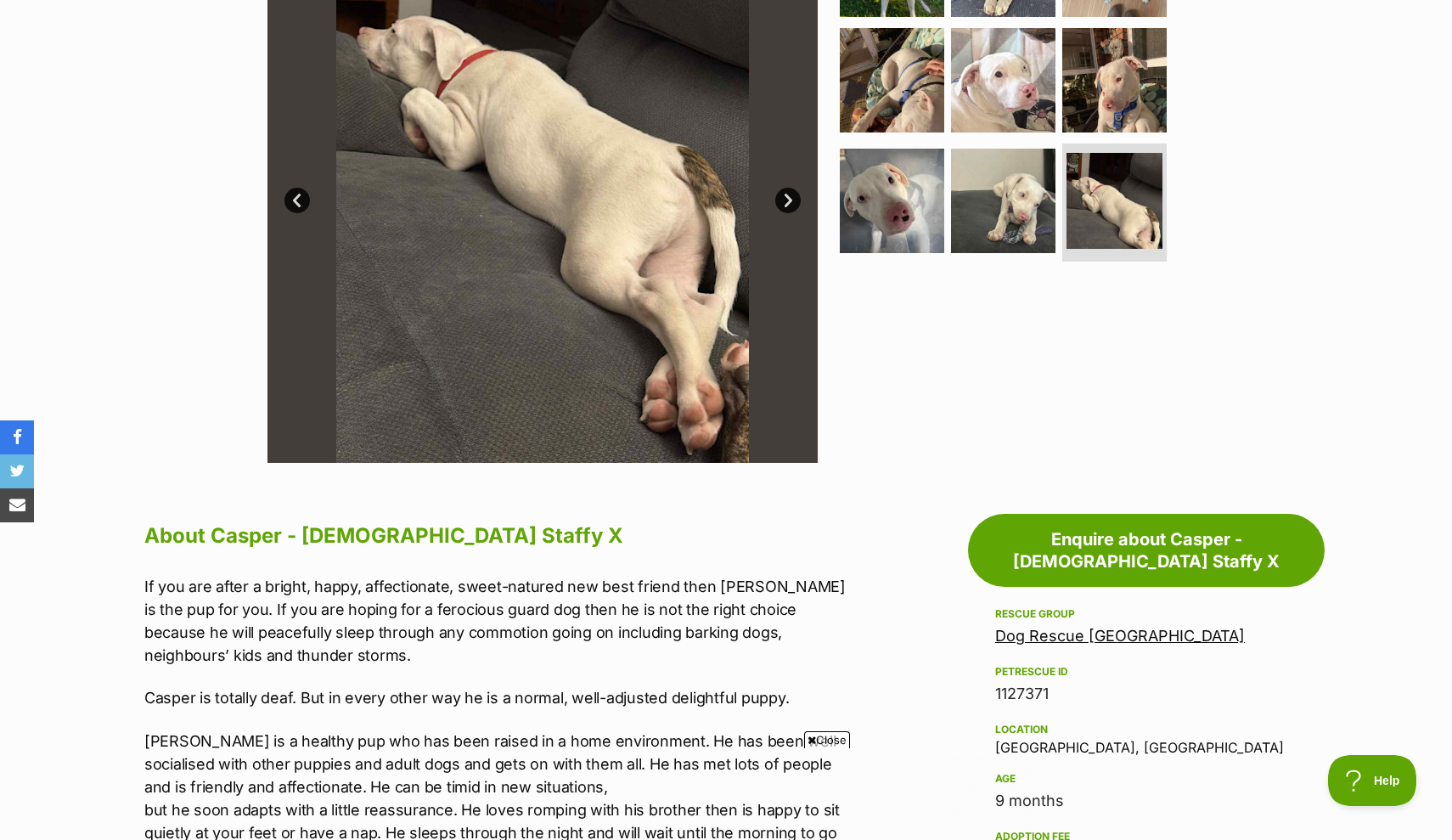
scroll to position [273, 0]
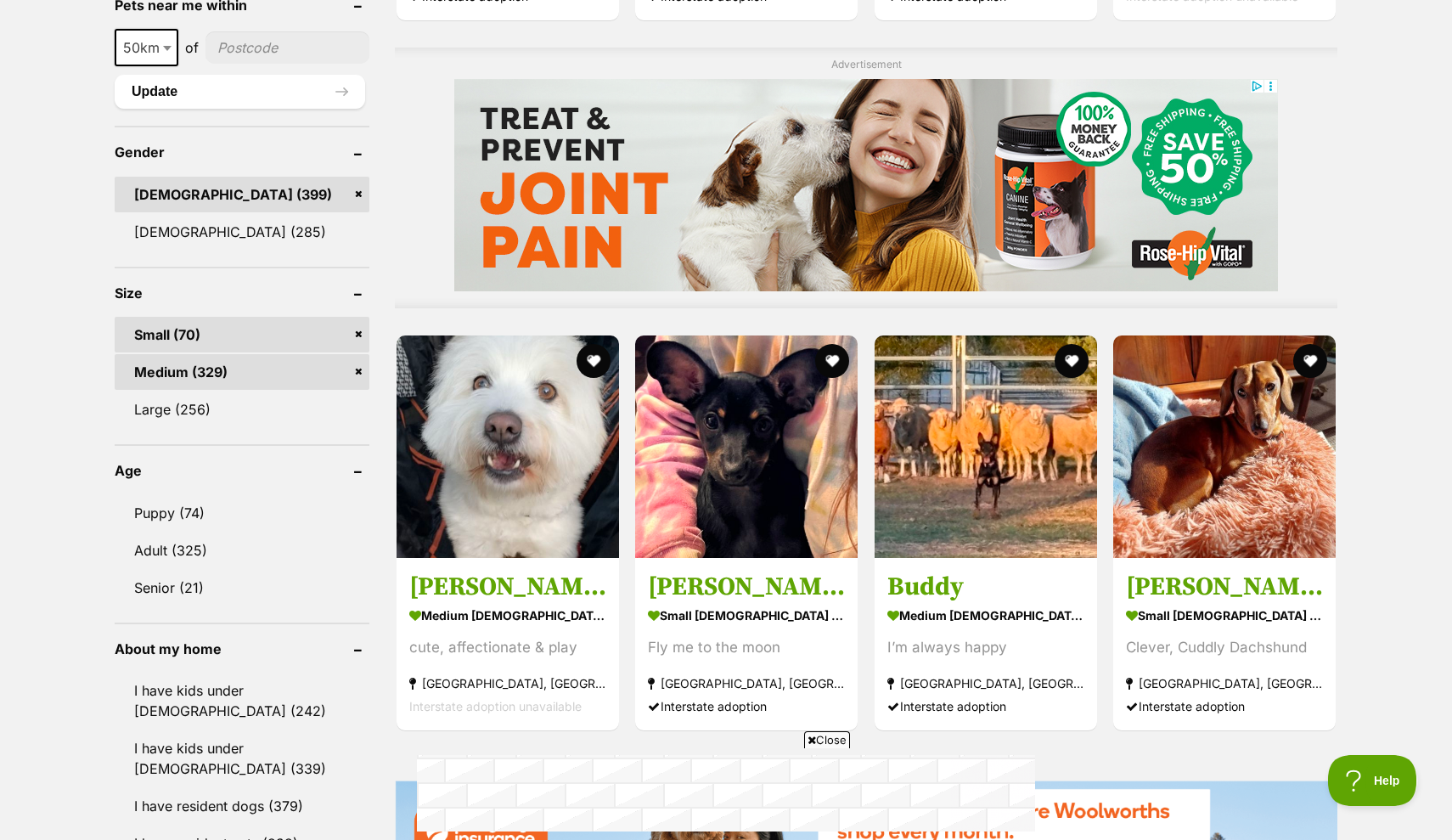
scroll to position [1004, 0]
